Goal: Information Seeking & Learning: Find specific page/section

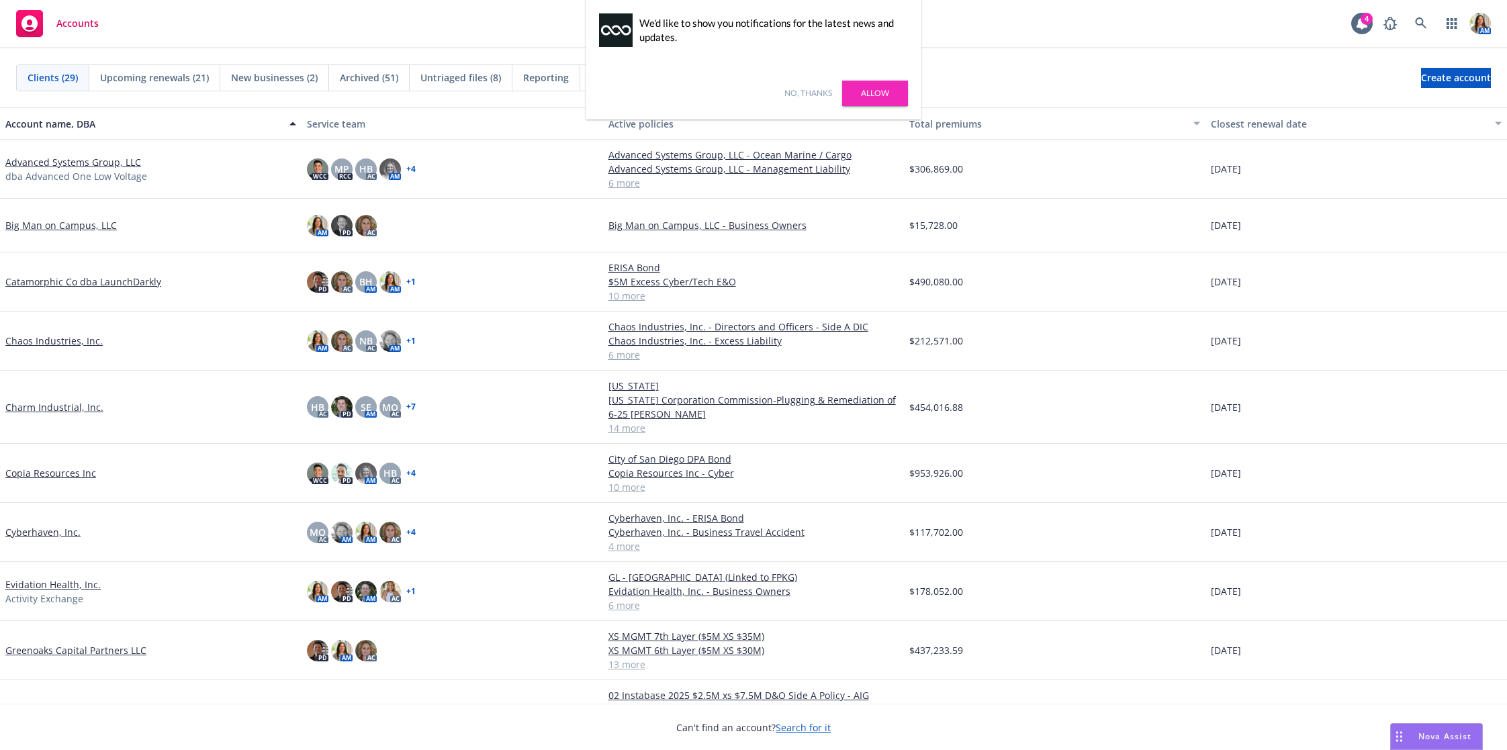
click at [875, 97] on link "Allow" at bounding box center [875, 94] width 66 height 26
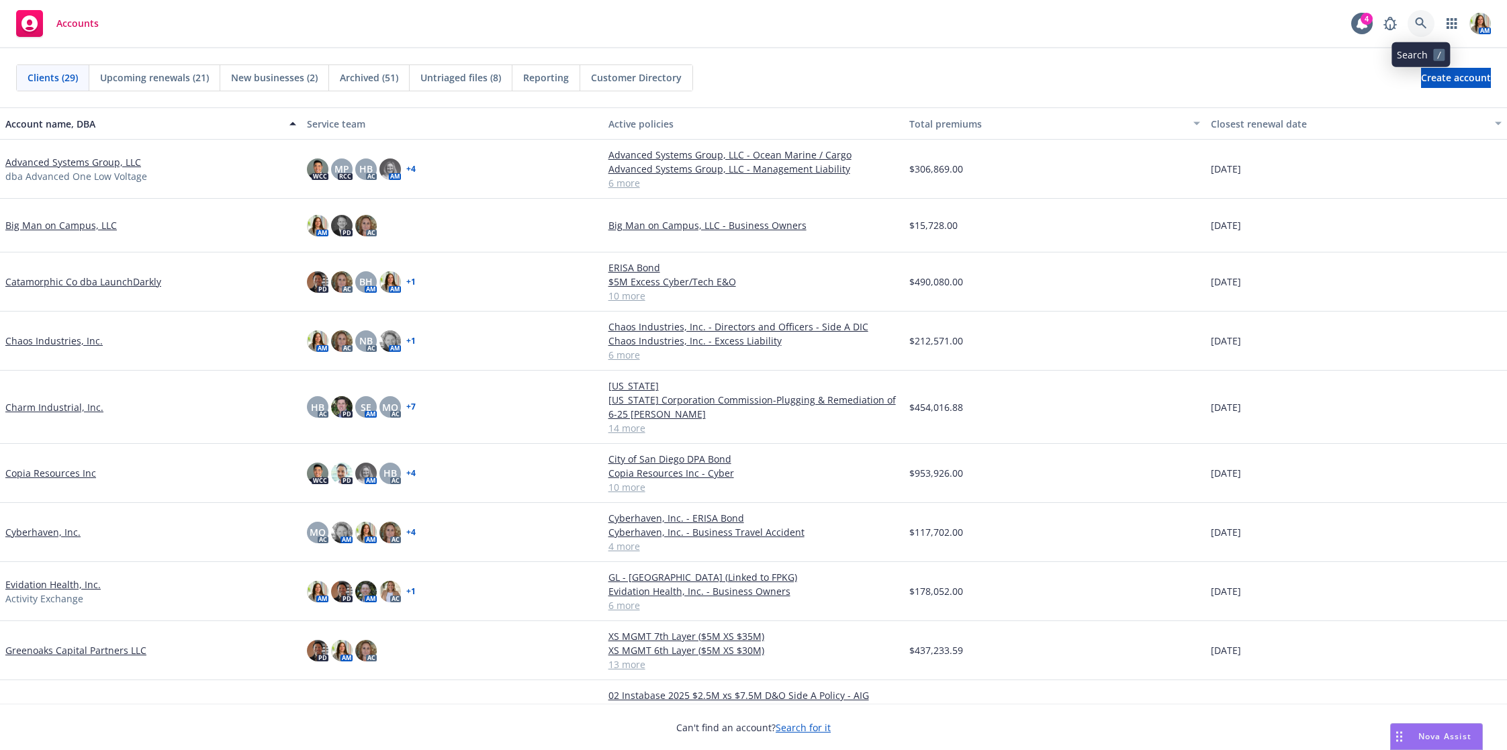
click at [1427, 21] on link at bounding box center [1421, 23] width 27 height 27
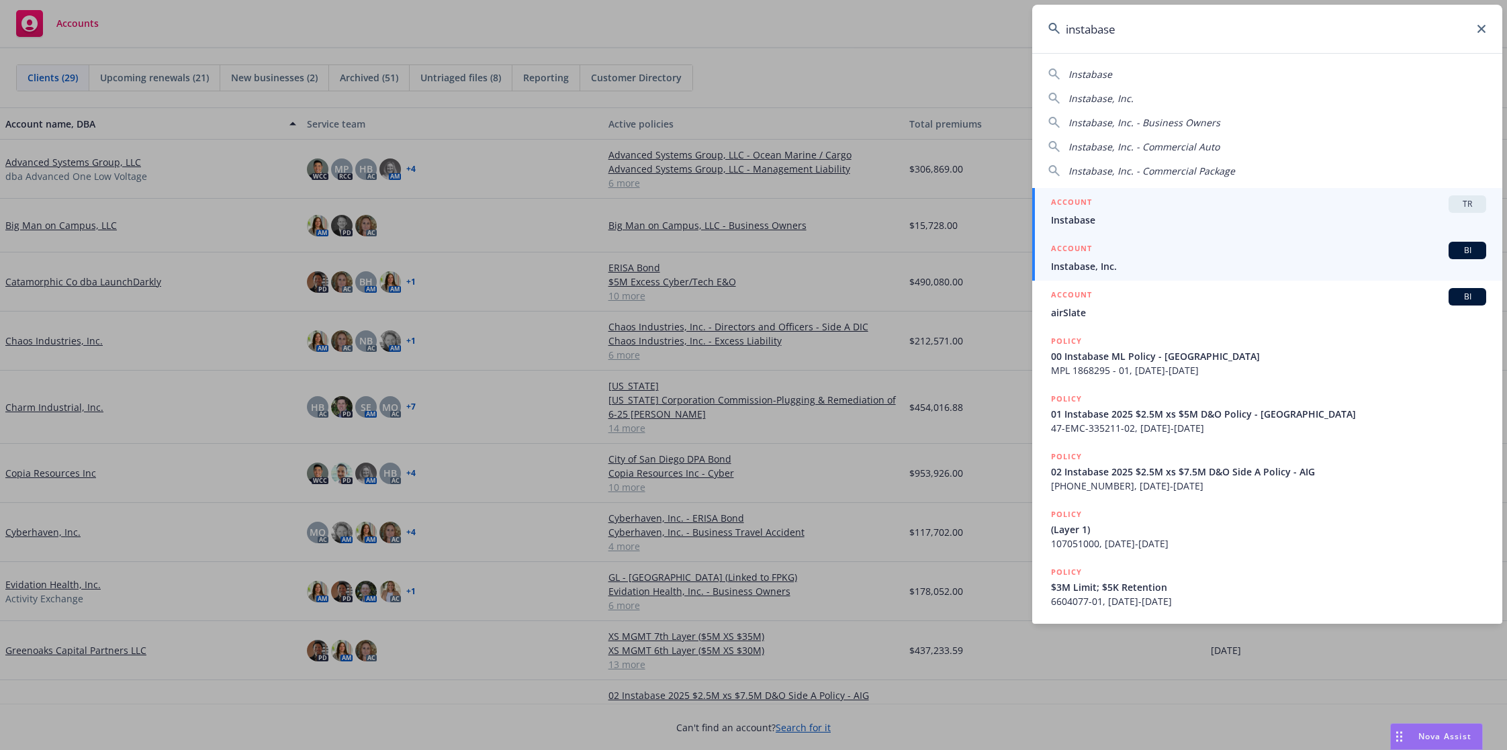
type input "instabase"
click at [1112, 259] on span "Instabase, Inc." at bounding box center [1268, 266] width 435 height 14
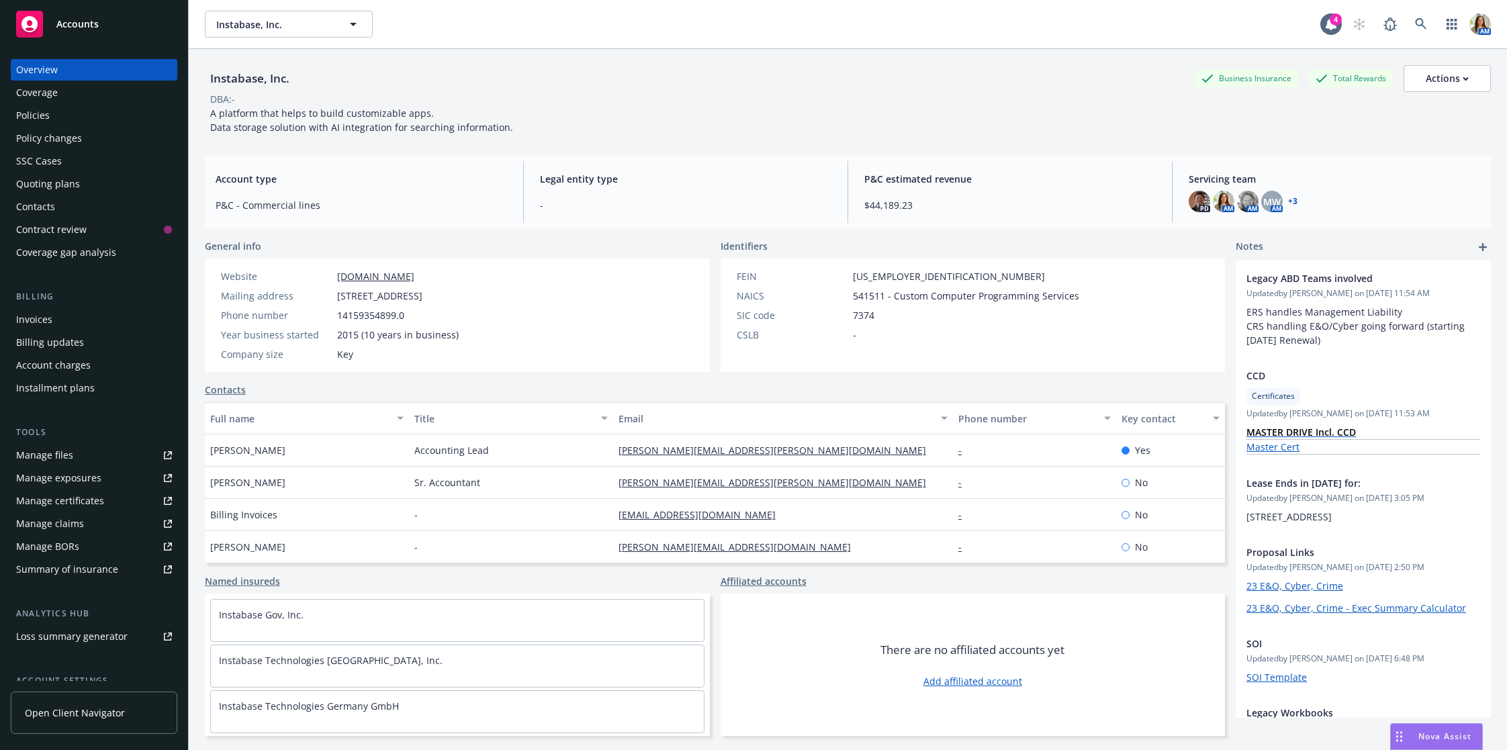
click at [33, 323] on div "Invoices" at bounding box center [34, 319] width 36 height 21
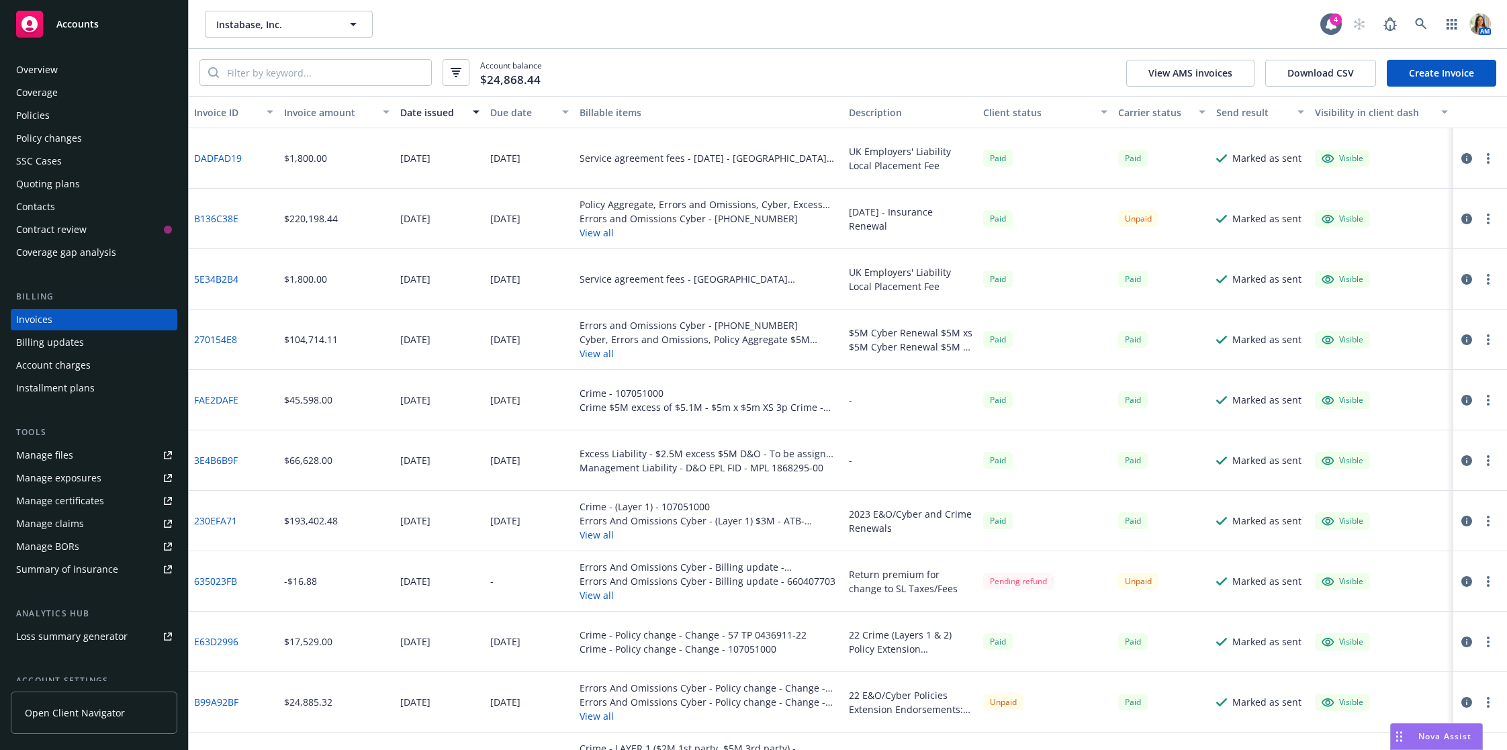
click at [591, 235] on button "View all" at bounding box center [709, 233] width 259 height 14
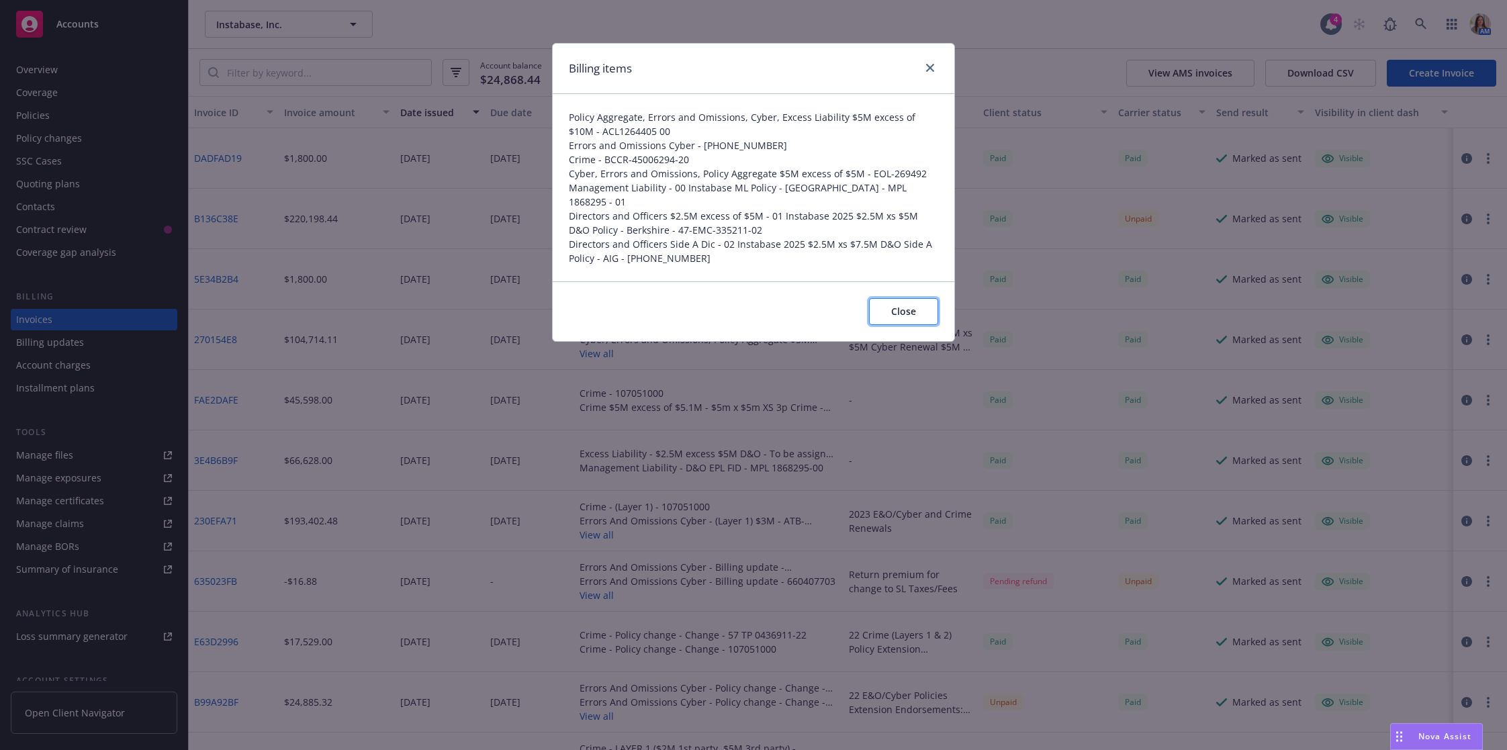
click at [899, 305] on span "Close" at bounding box center [903, 311] width 25 height 13
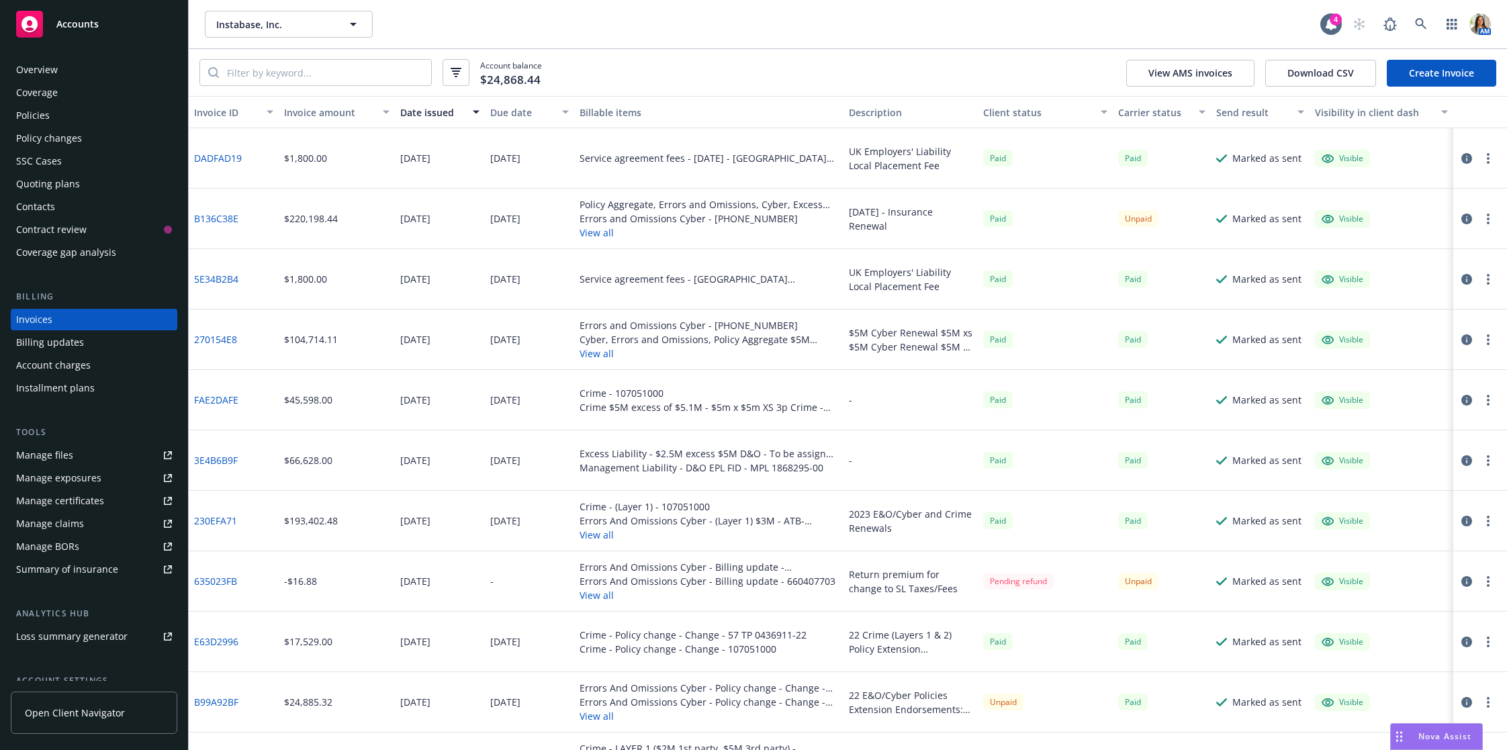
click at [1485, 218] on button "button" at bounding box center [1488, 219] width 16 height 16
click at [1399, 400] on link "Copy logging email" at bounding box center [1410, 407] width 171 height 27
click at [600, 235] on button "View all" at bounding box center [709, 233] width 259 height 14
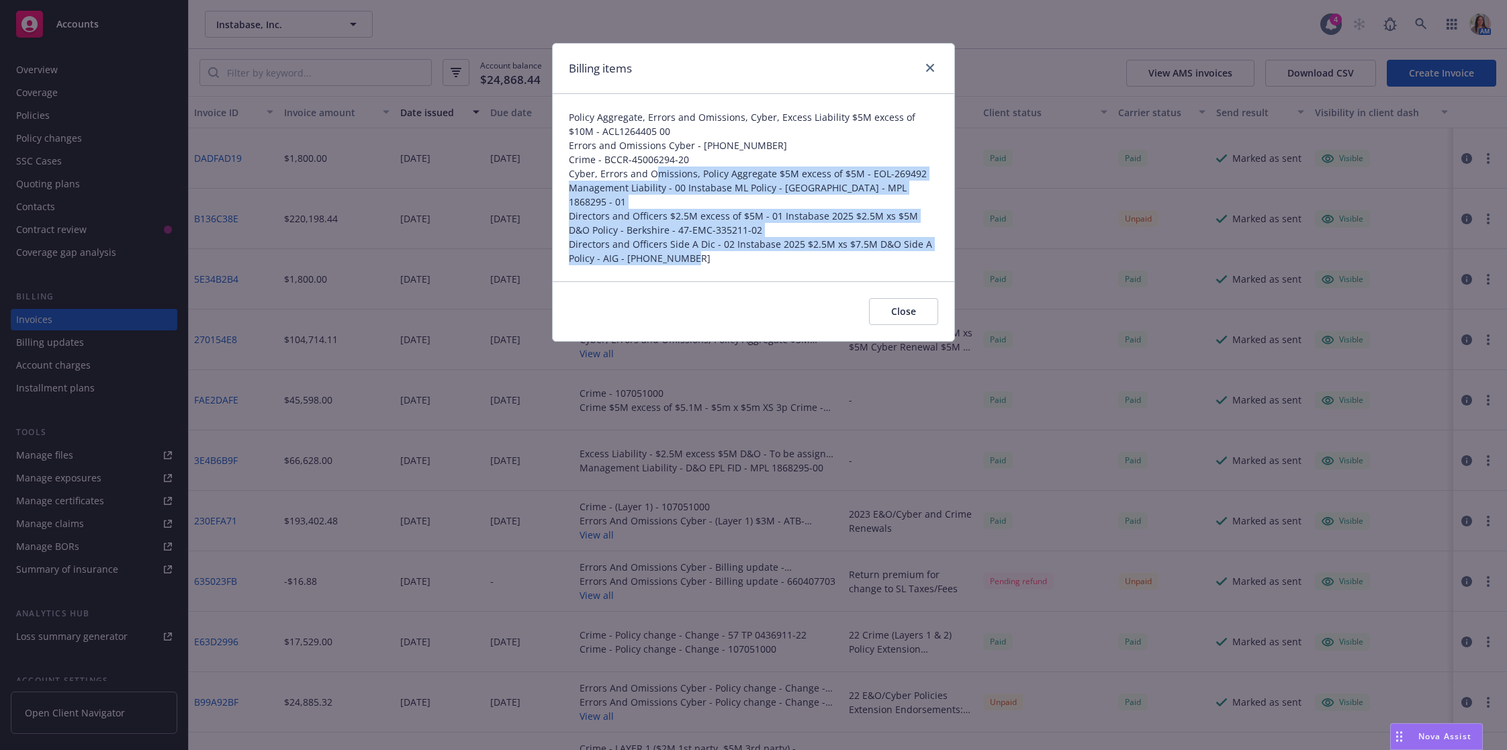
drag, startPoint x: 653, startPoint y: 167, endPoint x: 690, endPoint y: 241, distance: 82.6
click at [690, 241] on div "Policy Aggregate, Errors and Omissions, Cyber, Excess Liability $5M excess of $…" at bounding box center [754, 187] width 402 height 187
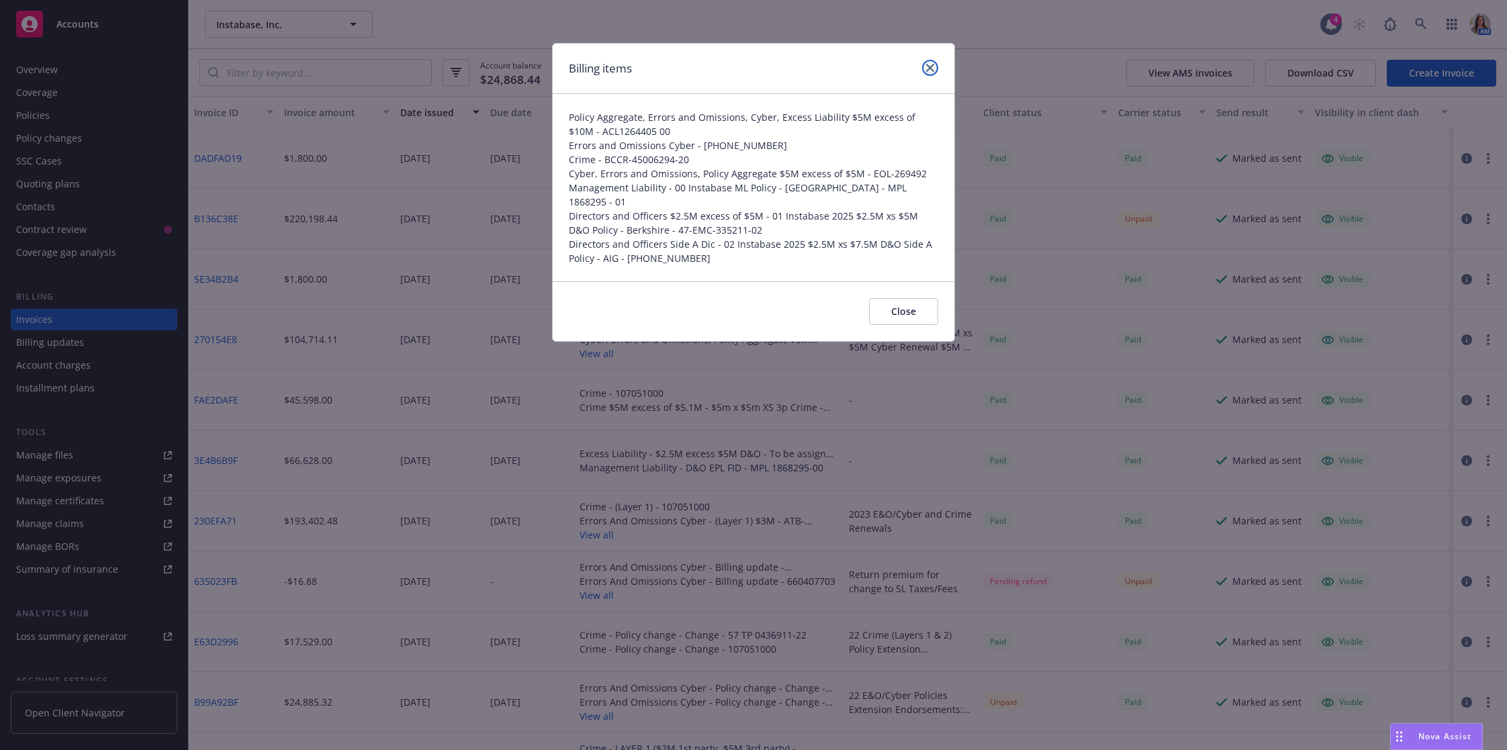
click at [930, 66] on icon "close" at bounding box center [930, 68] width 8 height 8
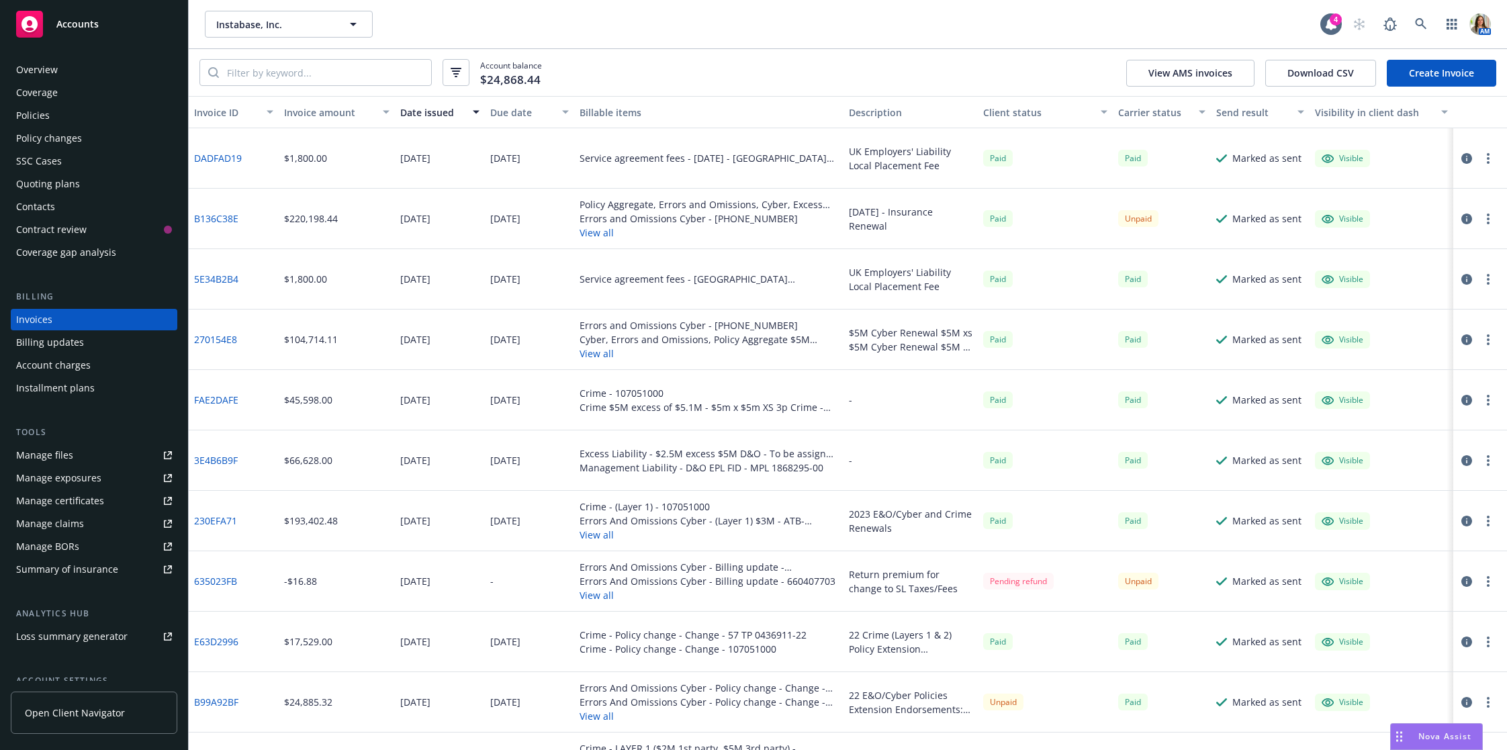
click at [95, 121] on div "Policies" at bounding box center [94, 115] width 156 height 21
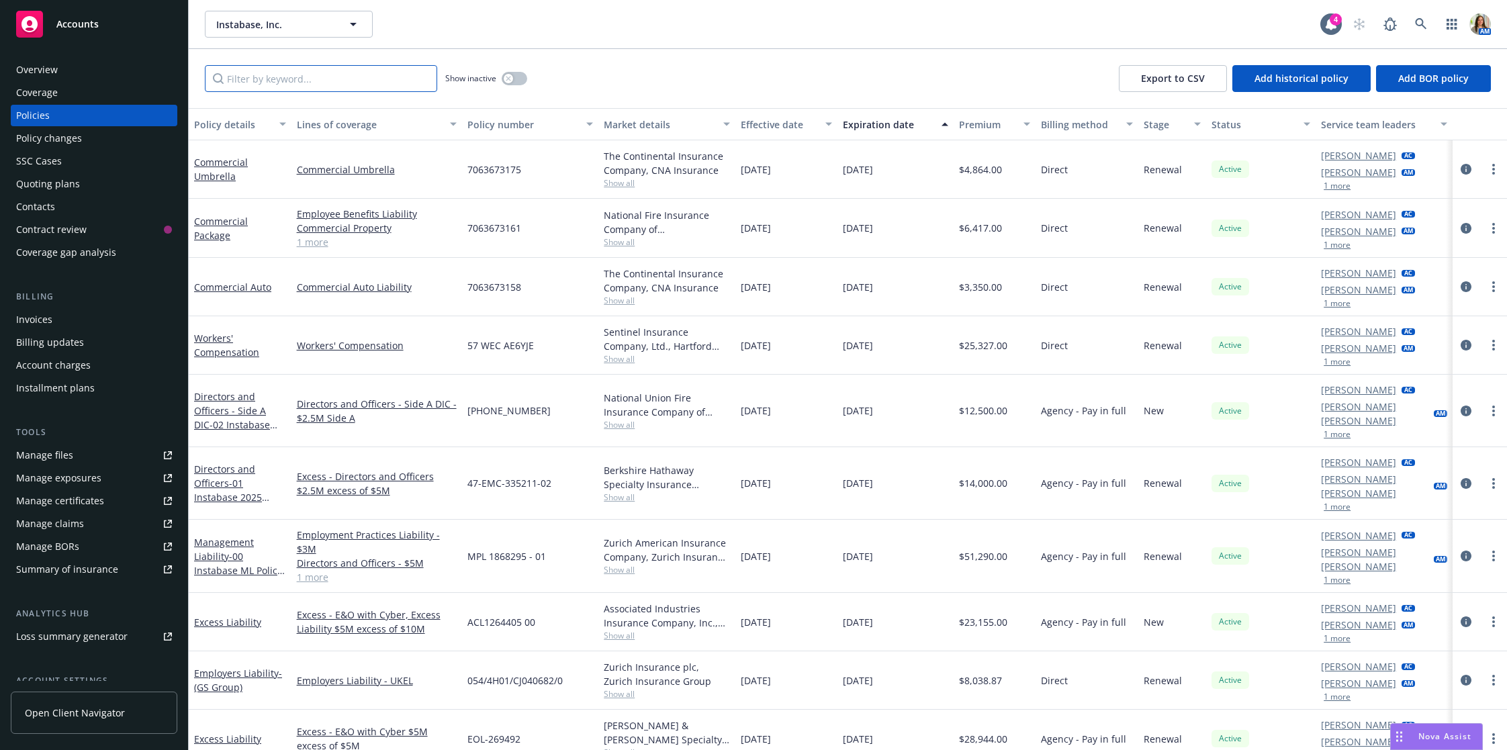
click at [300, 73] on input "Filter by keyword..." at bounding box center [321, 78] width 232 height 27
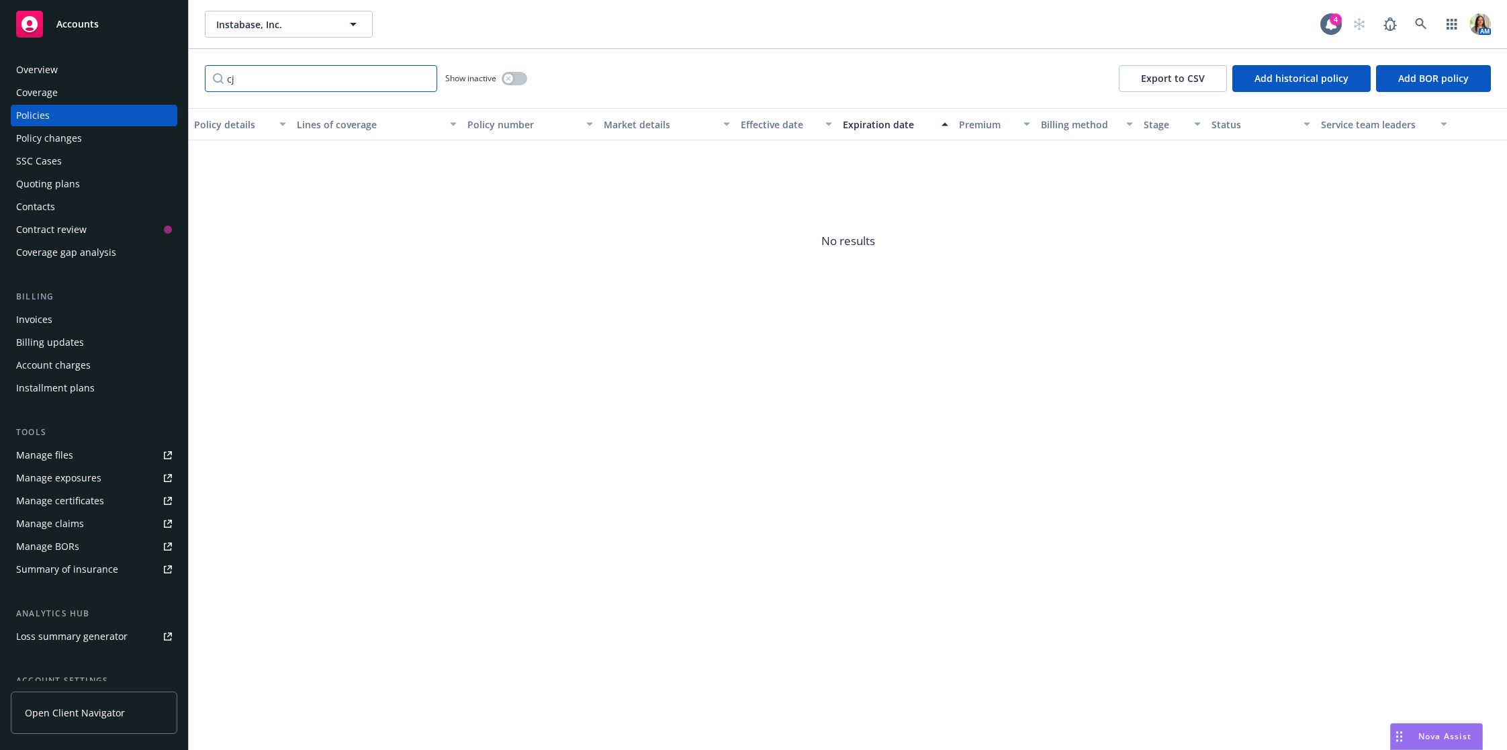
type input "c"
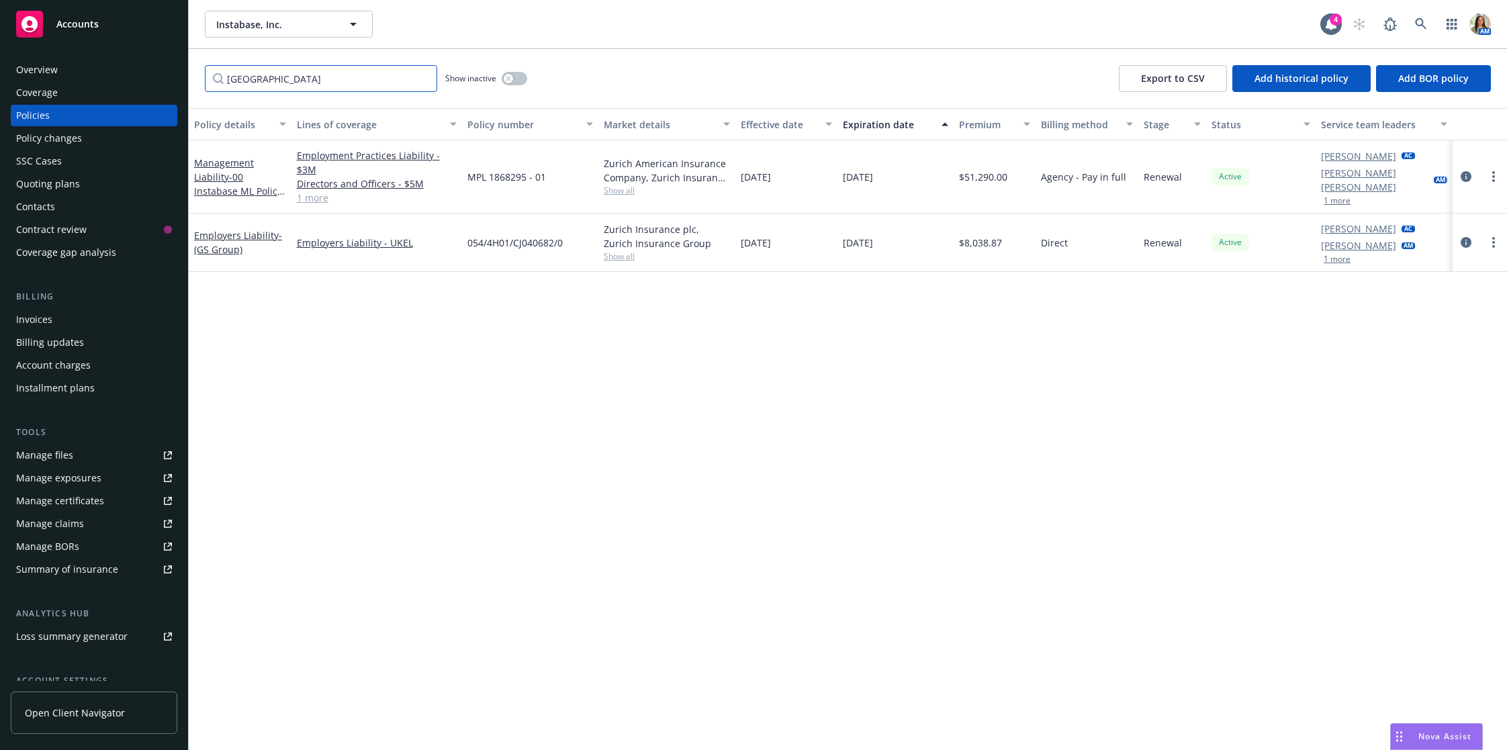
type input "[GEOGRAPHIC_DATA]"
click at [1462, 242] on icon "circleInformation" at bounding box center [1466, 242] width 11 height 11
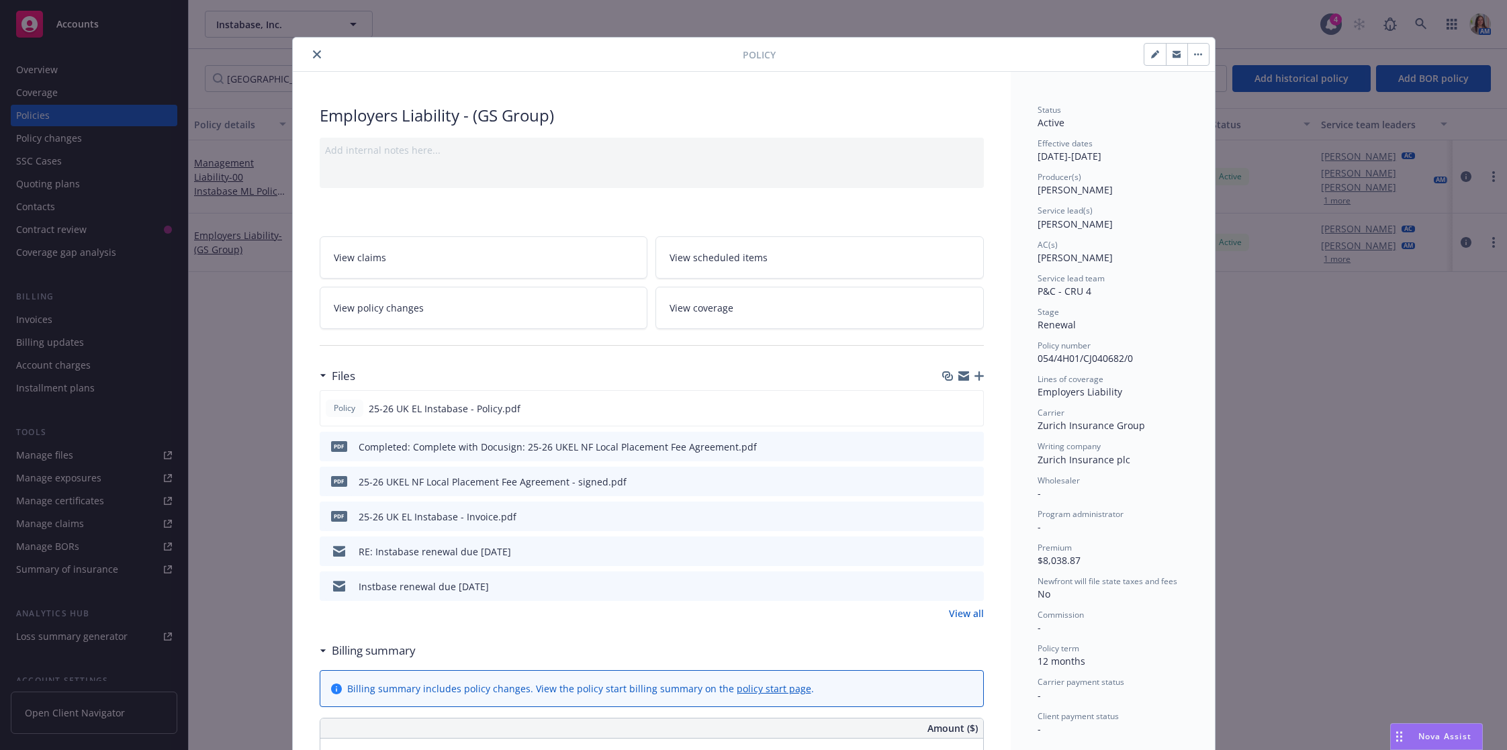
scroll to position [9, 0]
click at [973, 545] on icon "preview file" at bounding box center [971, 547] width 12 height 9
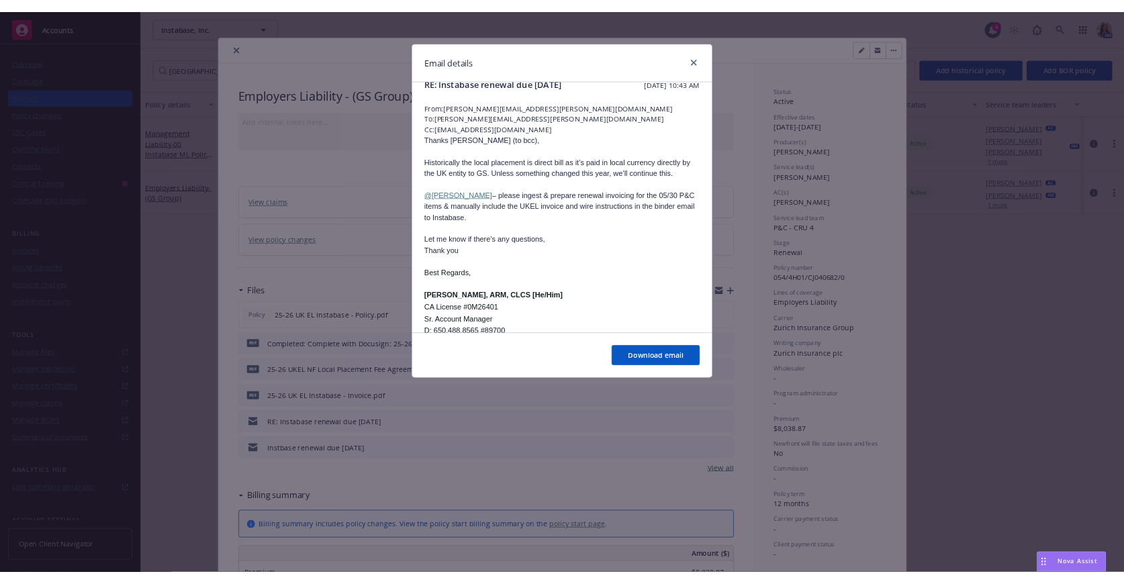
scroll to position [0, 0]
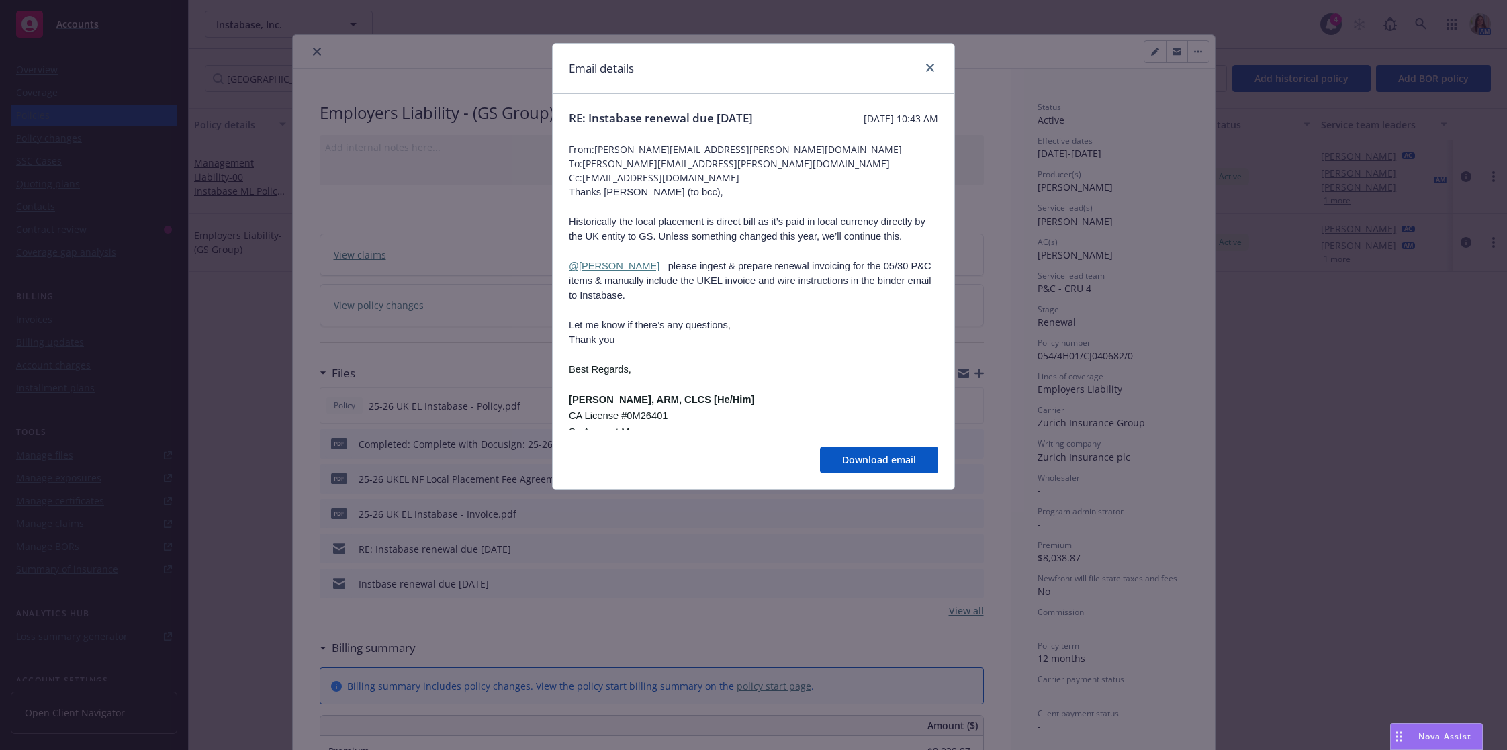
click at [924, 57] on div "Email details" at bounding box center [754, 69] width 402 height 50
click at [924, 64] on link "close" at bounding box center [930, 68] width 16 height 16
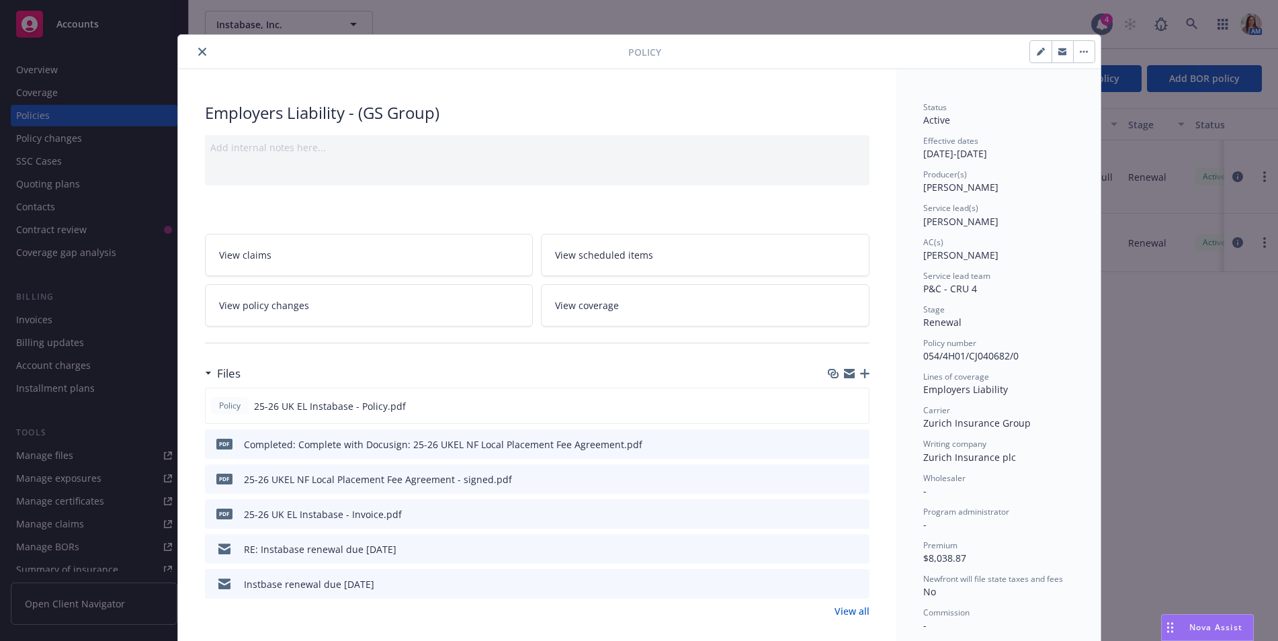
click at [210, 54] on div at bounding box center [405, 52] width 445 height 16
click at [198, 51] on icon "close" at bounding box center [202, 52] width 8 height 8
click at [1198, 25] on div "Policy Employers Liability - (GS Group) Add internal notes here... View claims …" at bounding box center [639, 320] width 1278 height 641
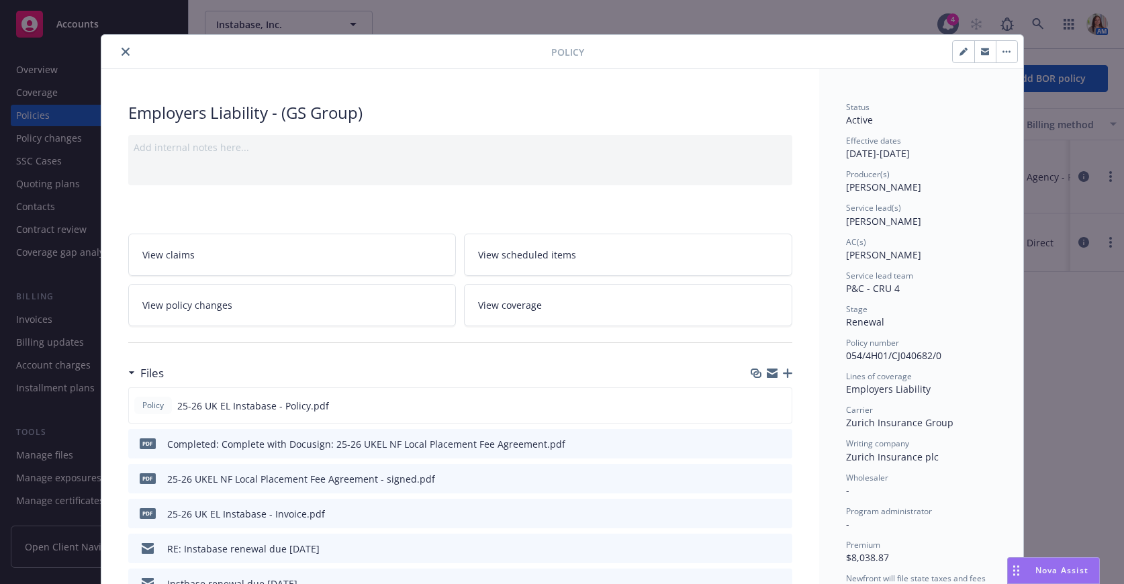
click at [122, 52] on icon "close" at bounding box center [126, 52] width 8 height 8
click at [129, 50] on button "close" at bounding box center [126, 52] width 16 height 16
click at [129, 50] on icon "close" at bounding box center [126, 52] width 8 height 8
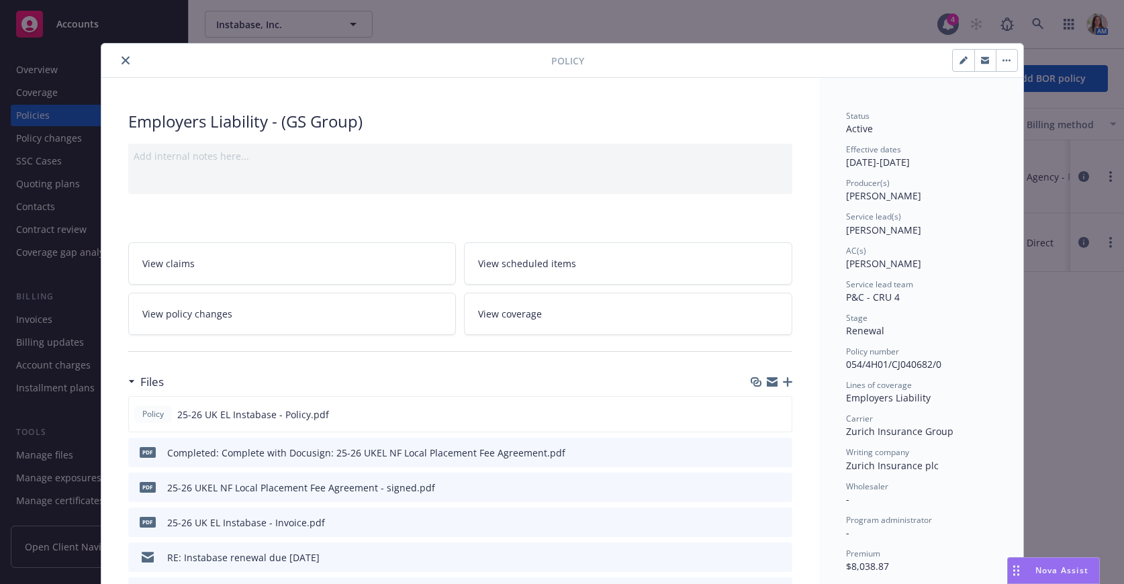
click at [122, 57] on icon "close" at bounding box center [126, 60] width 8 height 8
click at [125, 60] on icon "close" at bounding box center [126, 60] width 8 height 8
click at [125, 59] on icon "close" at bounding box center [126, 60] width 8 height 8
click at [124, 61] on icon "close" at bounding box center [126, 60] width 8 height 8
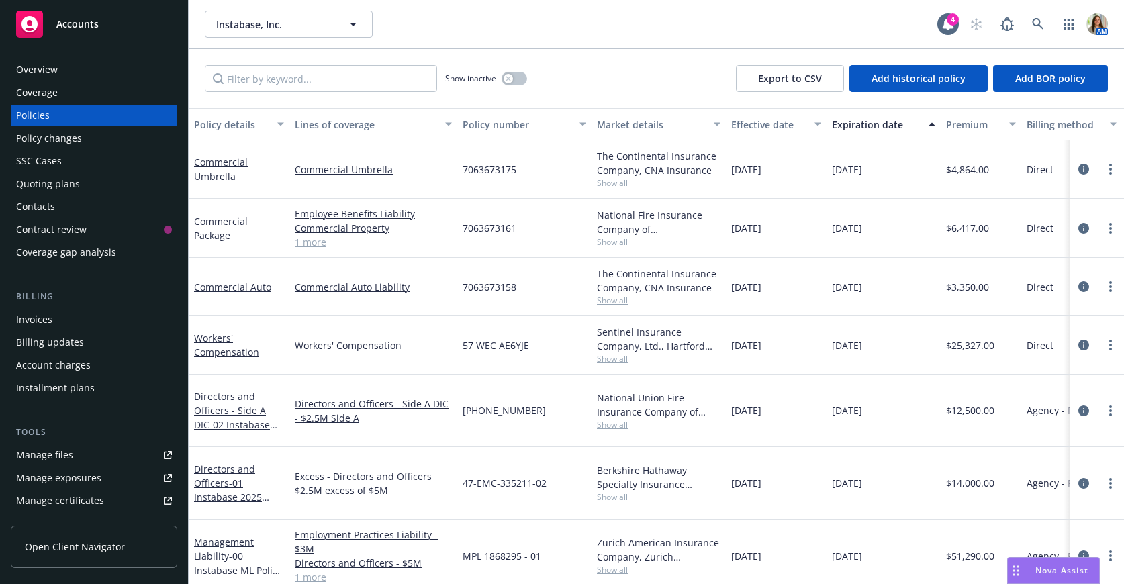
click at [42, 328] on div "Invoices" at bounding box center [34, 319] width 36 height 21
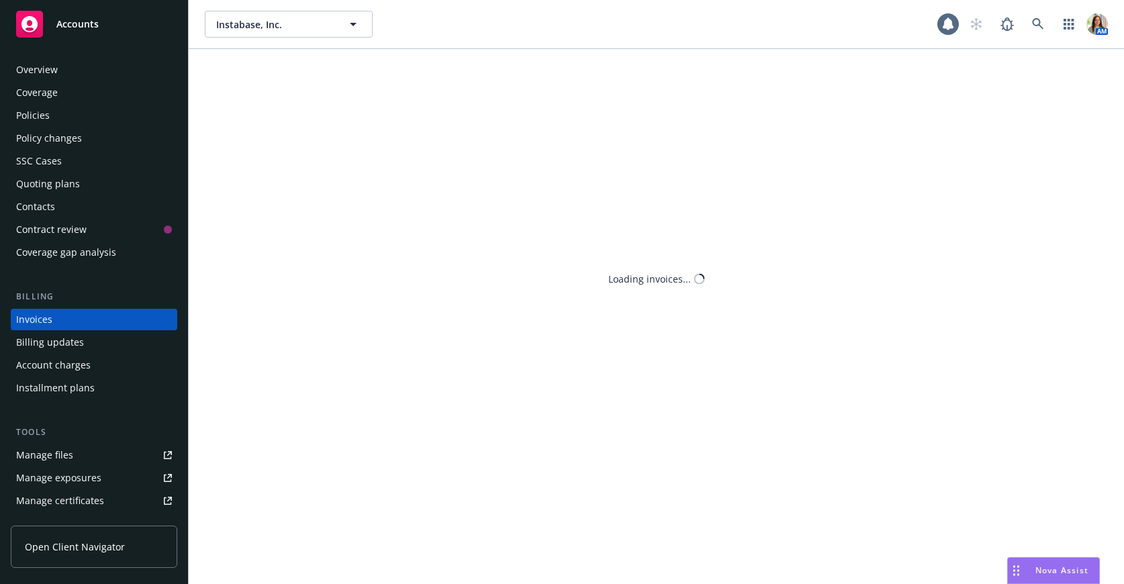
scroll to position [6, 0]
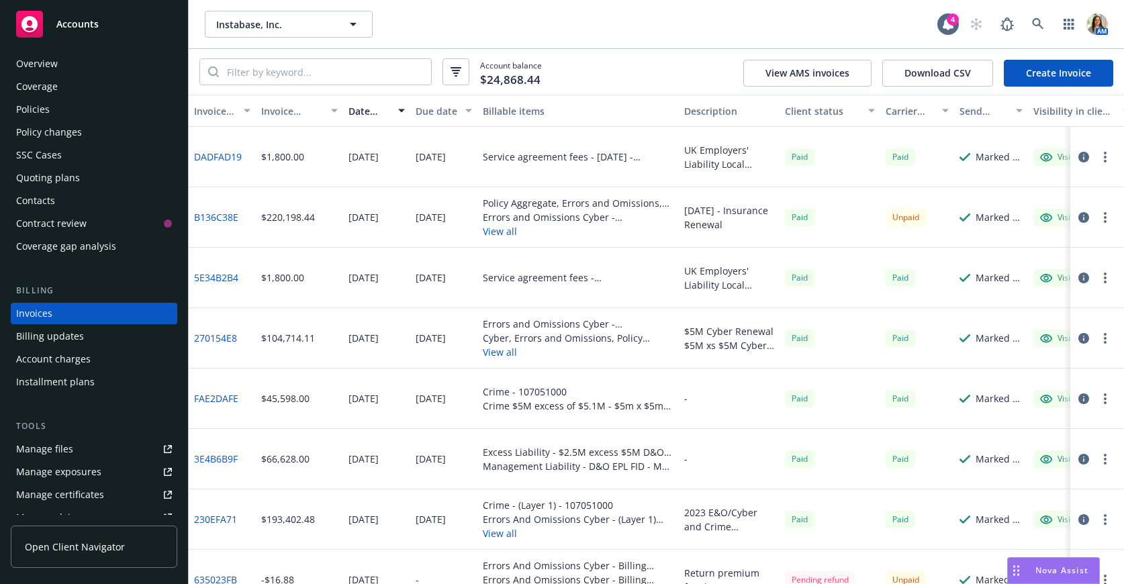
click at [504, 238] on div "Policy Aggregate, Errors and Omissions, Cyber, Excess Liability $5M excess of $…" at bounding box center [579, 217] width 202 height 60
click at [501, 233] on button "View all" at bounding box center [578, 231] width 191 height 14
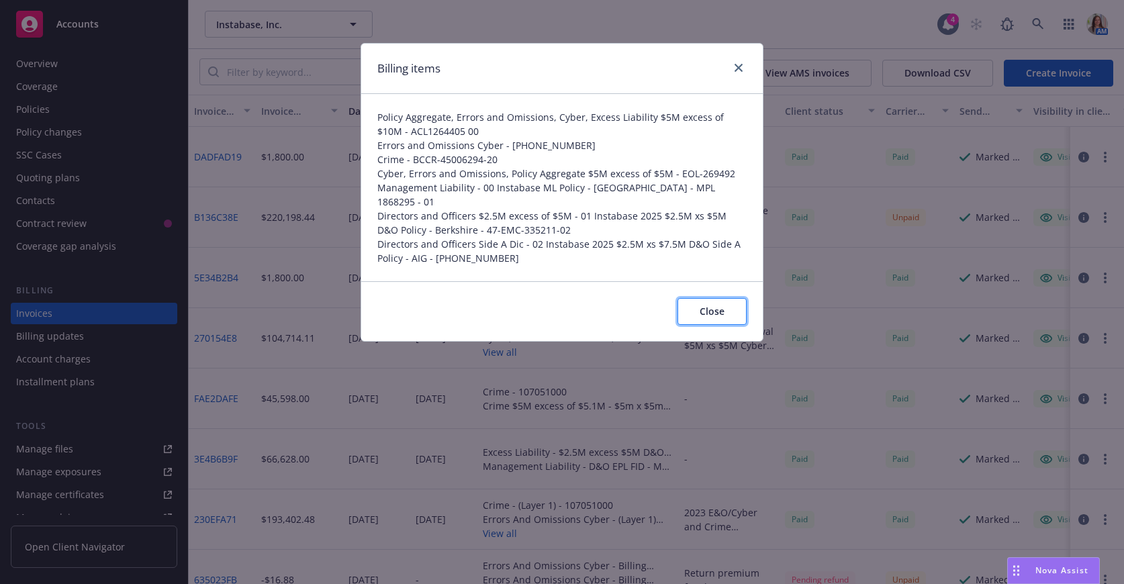
click at [709, 305] on span "Close" at bounding box center [712, 311] width 25 height 13
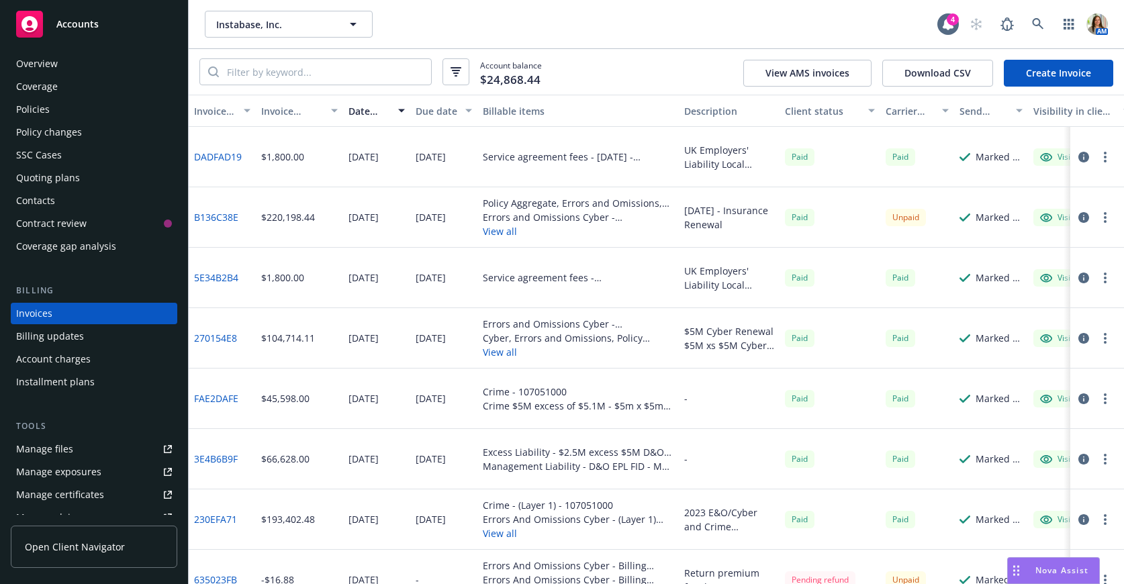
click at [63, 109] on div "Policies" at bounding box center [94, 109] width 156 height 21
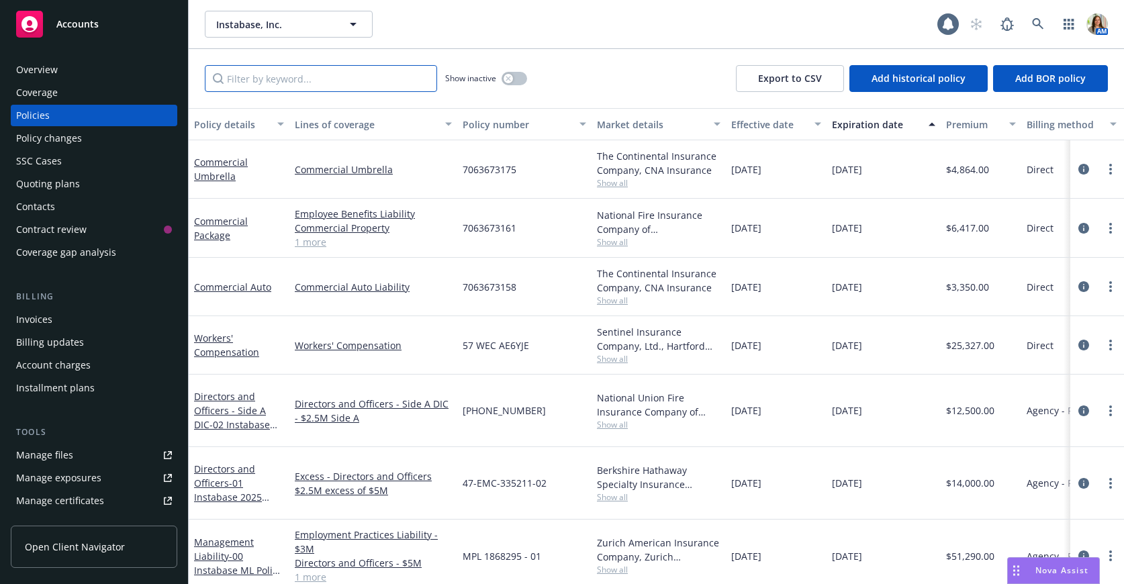
click at [273, 81] on input "Filter by keyword..." at bounding box center [321, 78] width 232 height 27
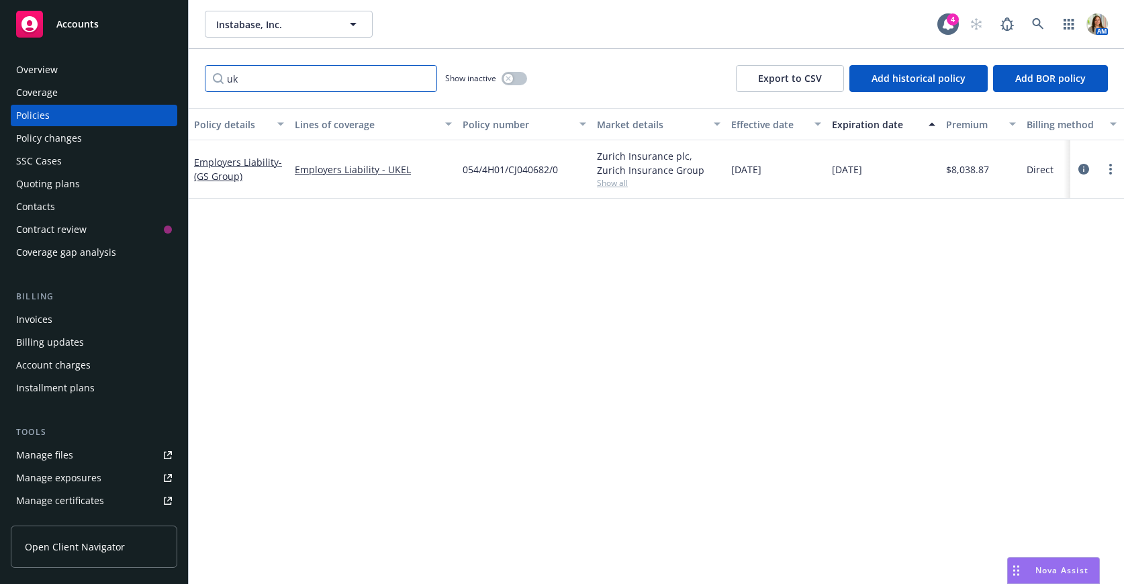
type input "uk"
click at [91, 314] on div "Invoices" at bounding box center [94, 319] width 156 height 21
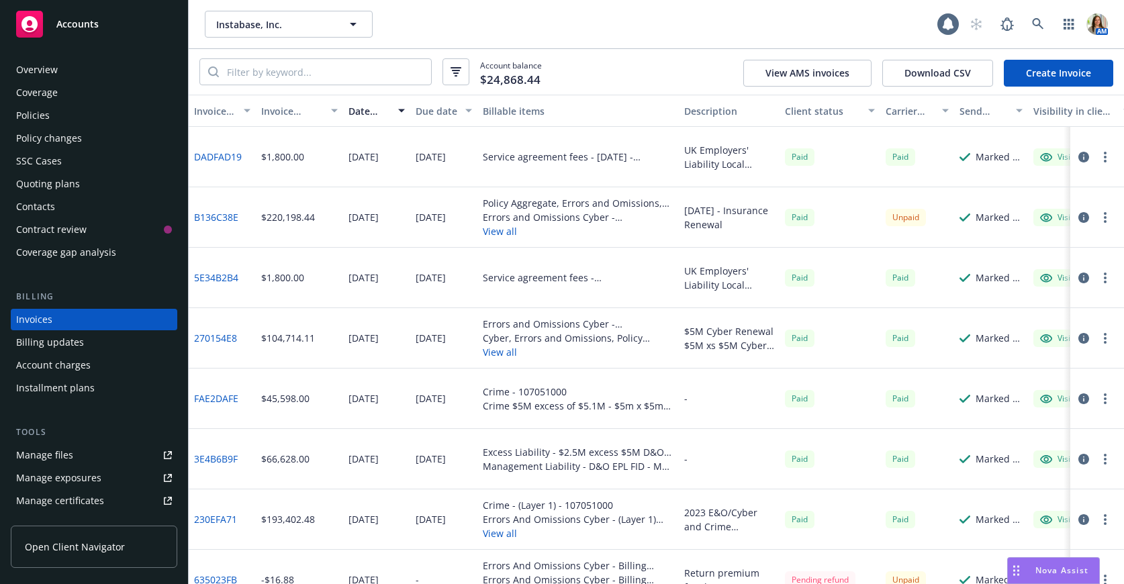
scroll to position [6, 0]
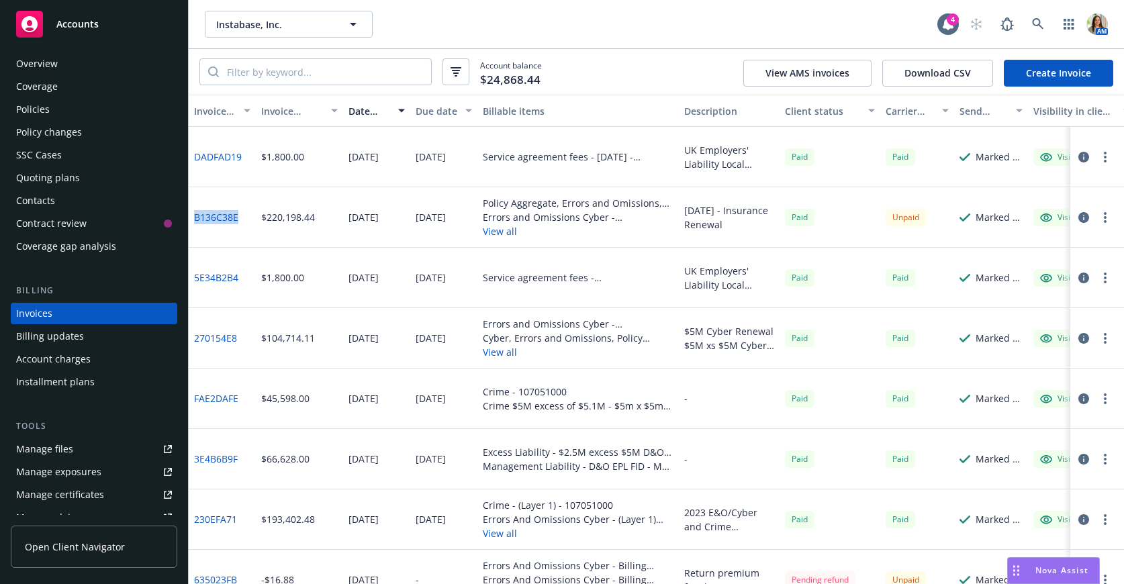
drag, startPoint x: 249, startPoint y: 220, endPoint x: 195, endPoint y: 221, distance: 53.1
click at [195, 221] on div "B136C38E" at bounding box center [222, 217] width 67 height 60
copy link "B136C38E"
click at [1110, 222] on button "button" at bounding box center [1106, 218] width 16 height 16
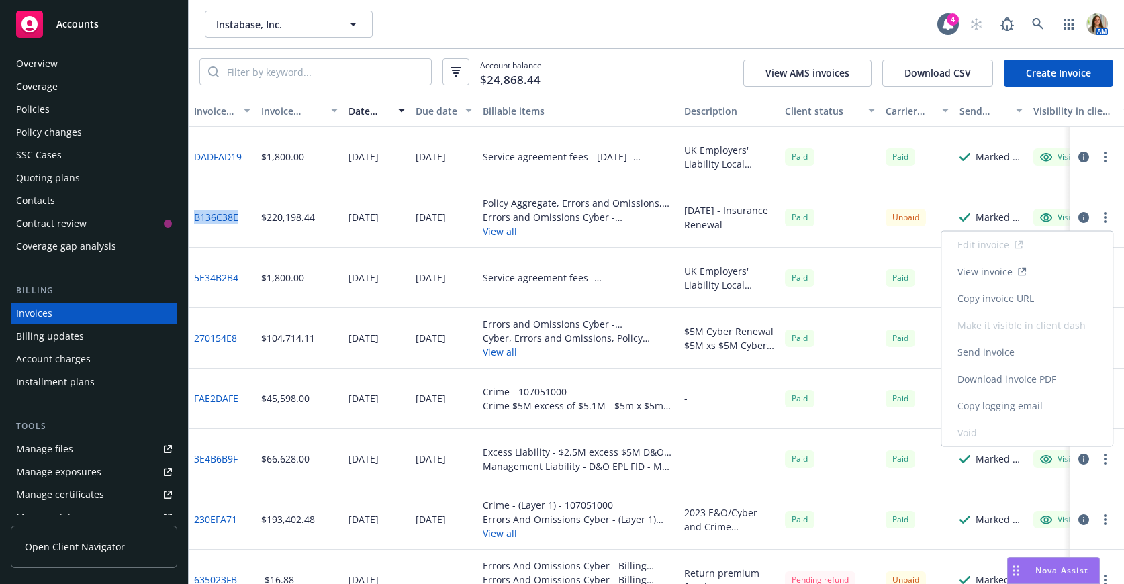
click at [989, 402] on link "Copy logging email" at bounding box center [1027, 406] width 171 height 27
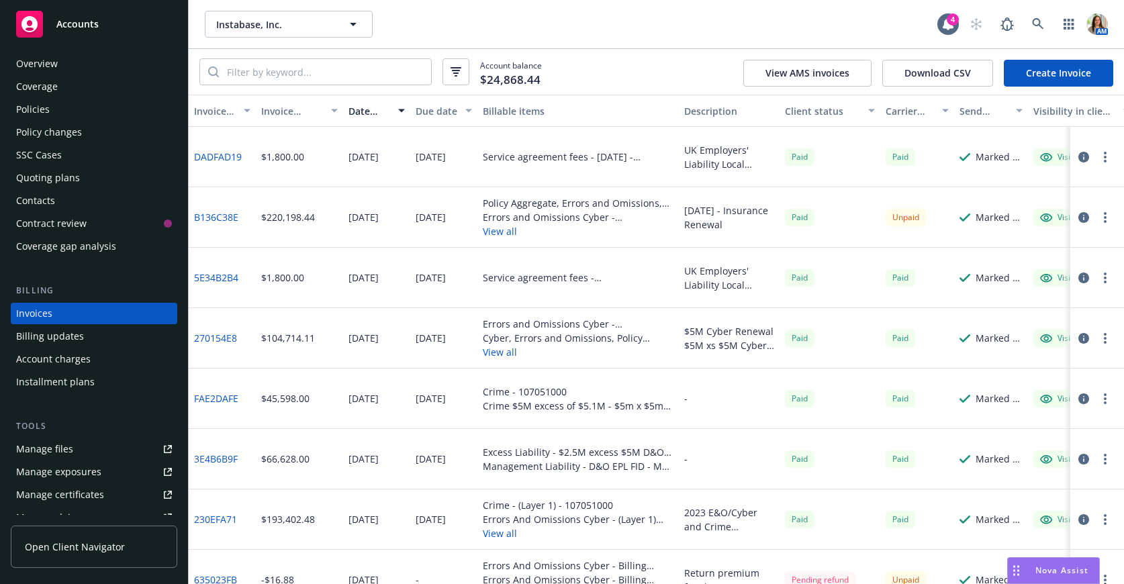
click at [48, 67] on div "Overview" at bounding box center [37, 63] width 42 height 21
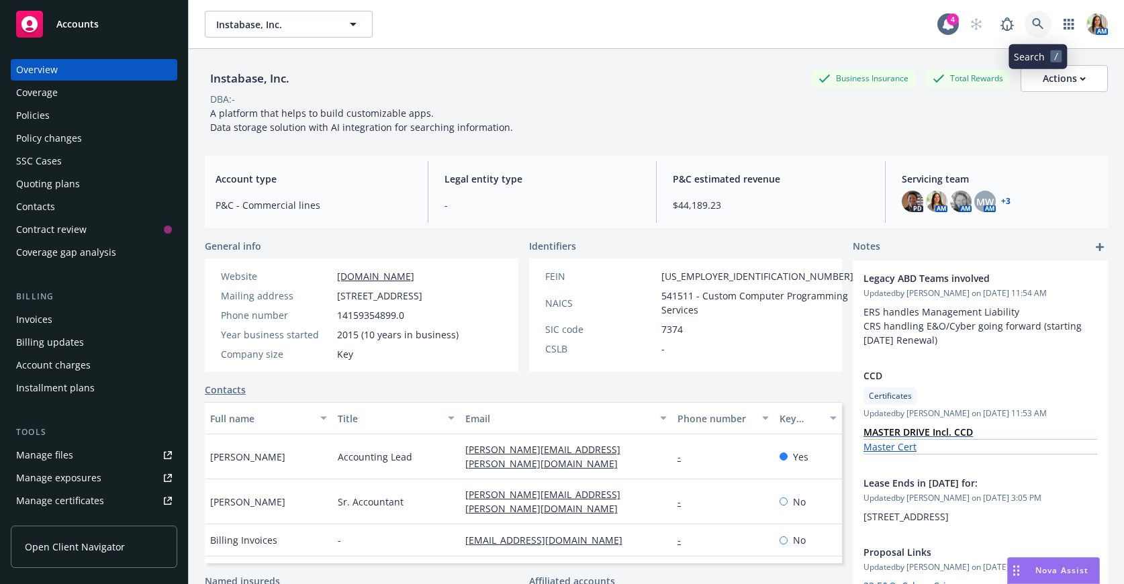
click at [1044, 15] on link at bounding box center [1038, 24] width 27 height 27
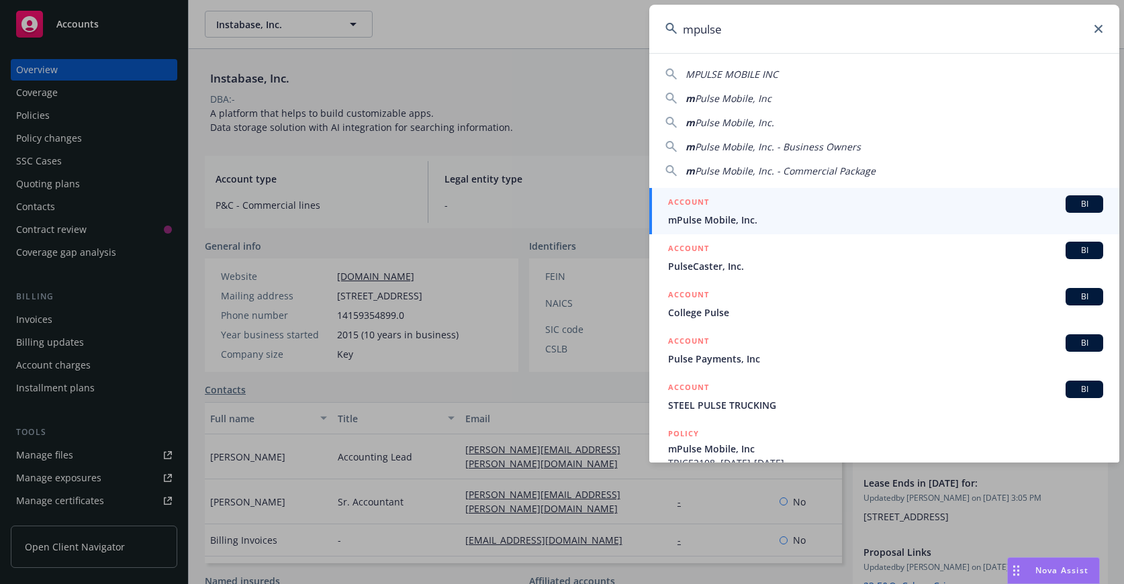
type input "mpulse"
click at [797, 219] on span "mPulse Mobile, Inc." at bounding box center [885, 220] width 435 height 14
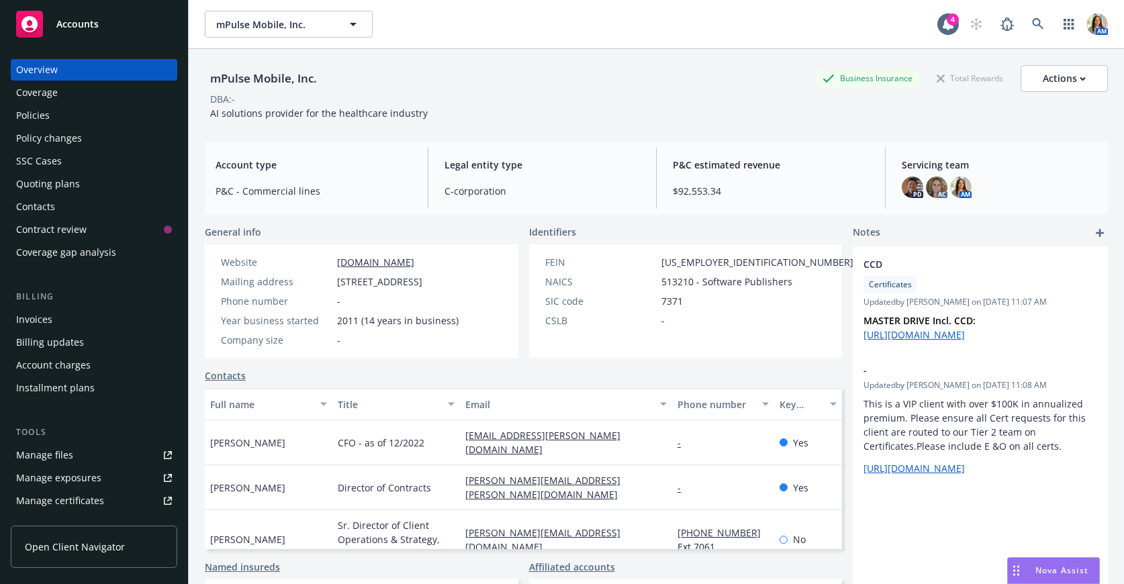
click at [38, 108] on div "Policies" at bounding box center [33, 115] width 34 height 21
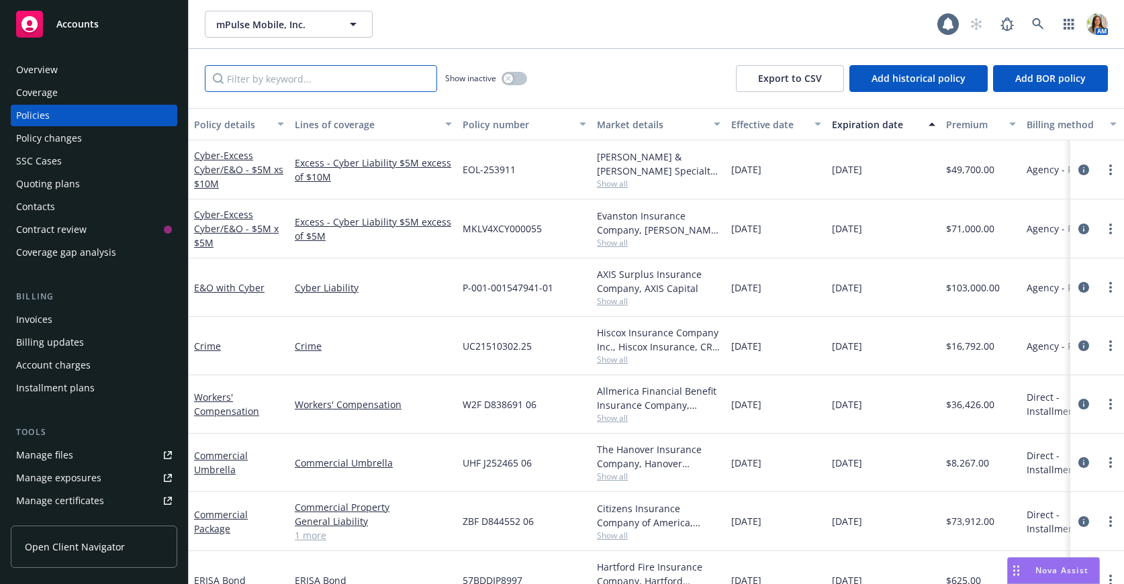
click at [389, 82] on input "Filter by keyword..." at bounding box center [321, 78] width 232 height 27
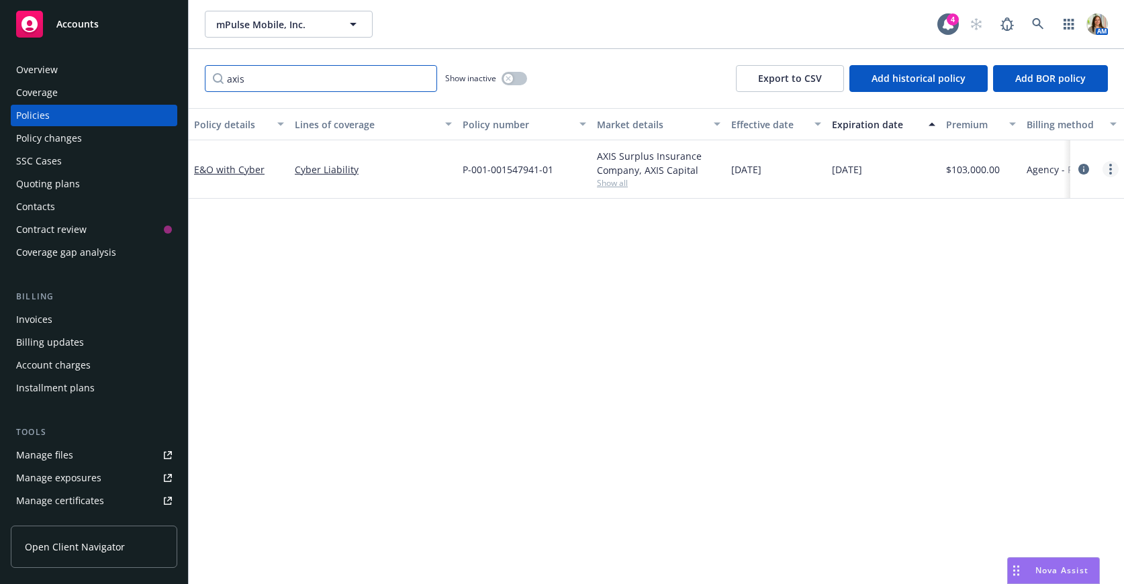
type input "axis"
click at [1116, 170] on link "more" at bounding box center [1111, 169] width 16 height 16
click at [1022, 361] on link "Copy logging email" at bounding box center [1040, 358] width 158 height 27
click at [1032, 26] on icon at bounding box center [1038, 24] width 12 height 12
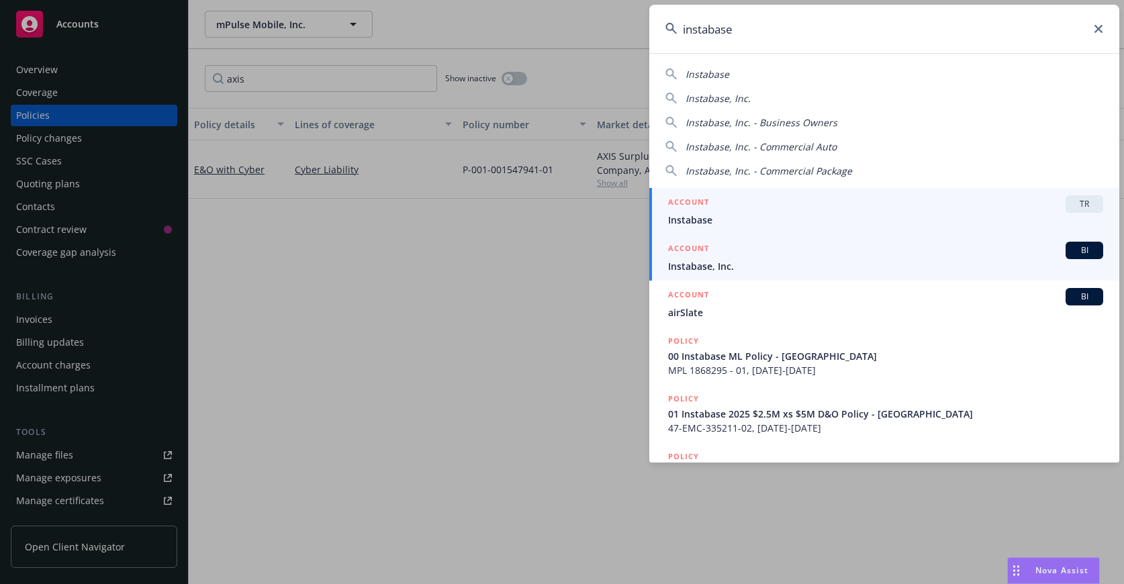
type input "instabase"
click at [726, 252] on div "ACCOUNT BI" at bounding box center [885, 250] width 435 height 17
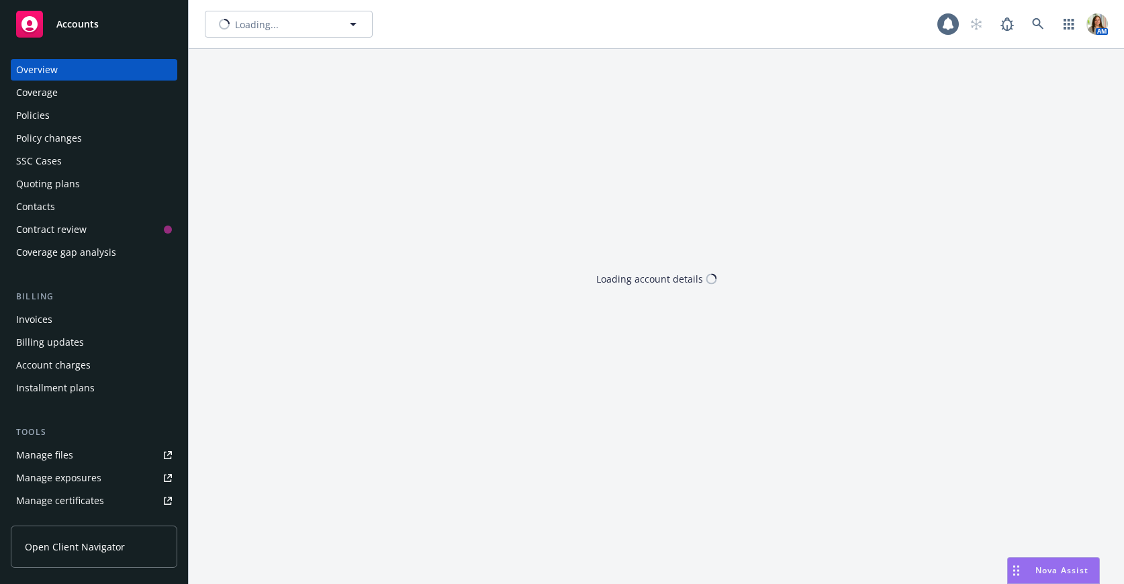
click at [58, 319] on div "Invoices" at bounding box center [94, 319] width 156 height 21
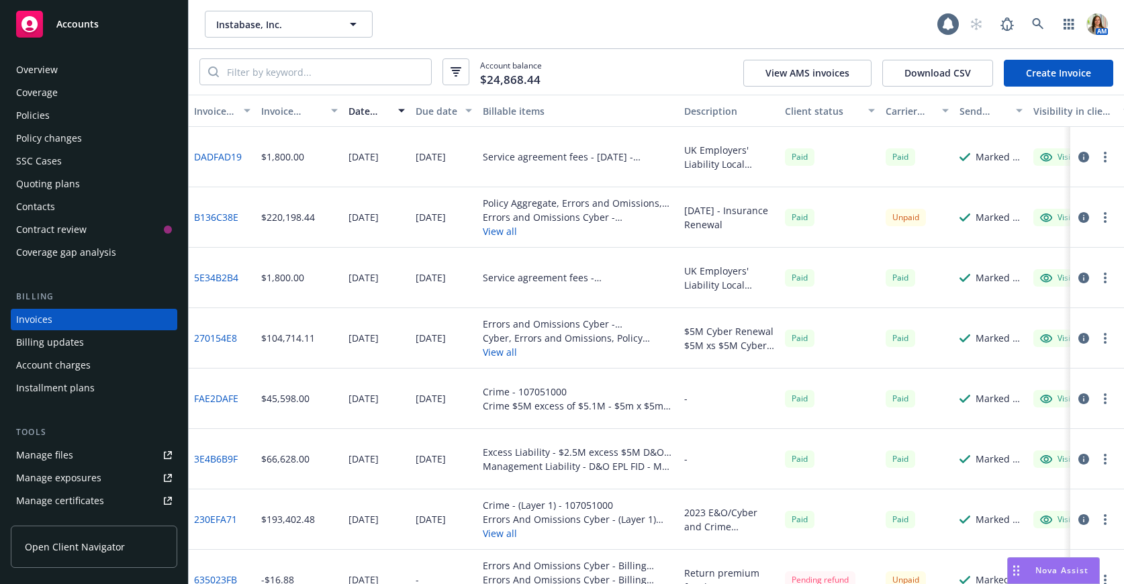
scroll to position [6, 0]
